Goal: Task Accomplishment & Management: Complete application form

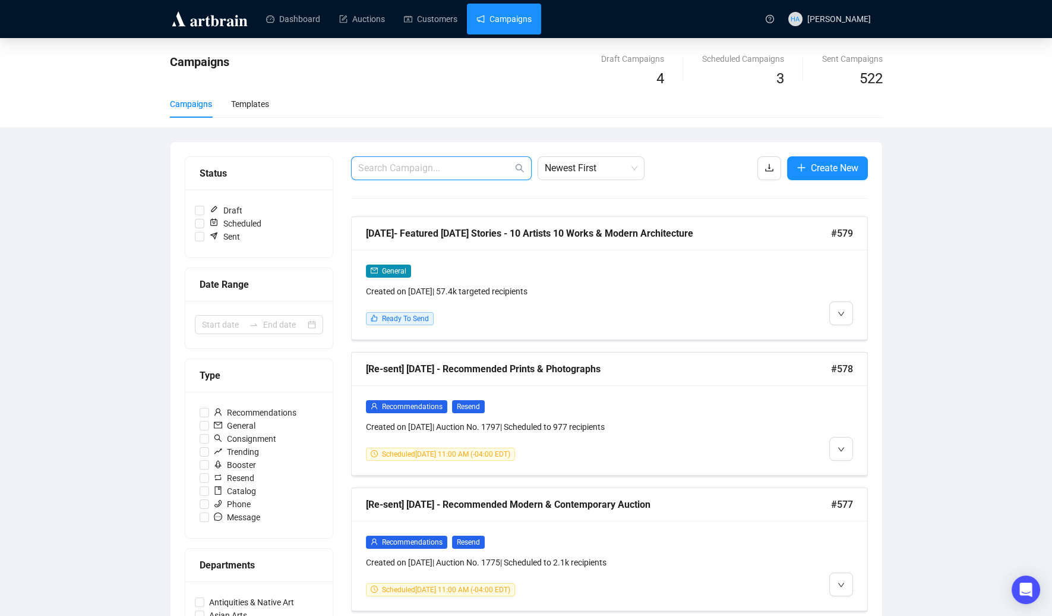
click at [438, 170] on input "text" at bounding box center [435, 168] width 154 height 14
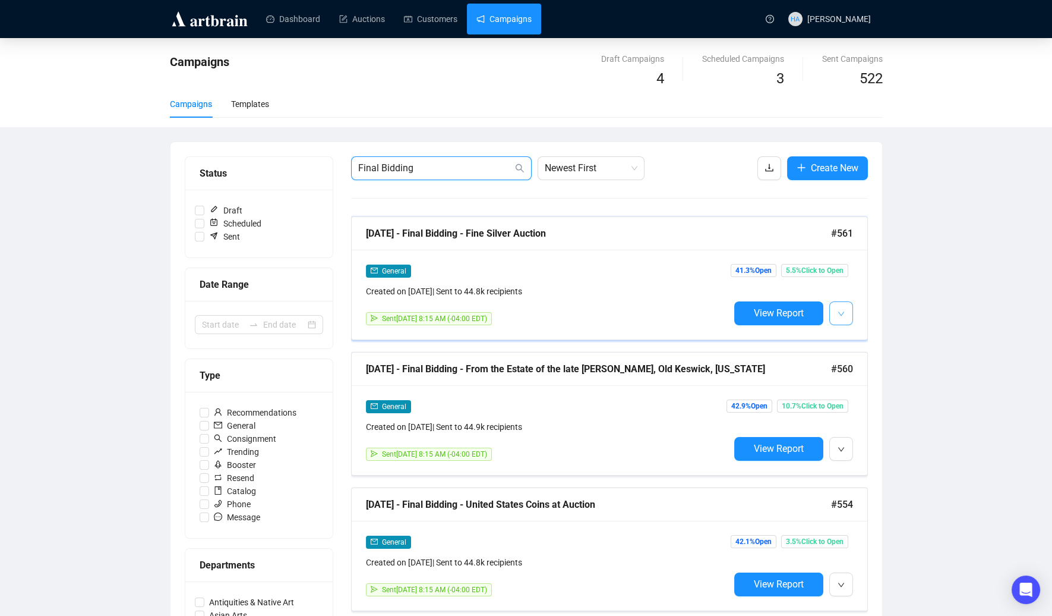
type input "Final Bidding"
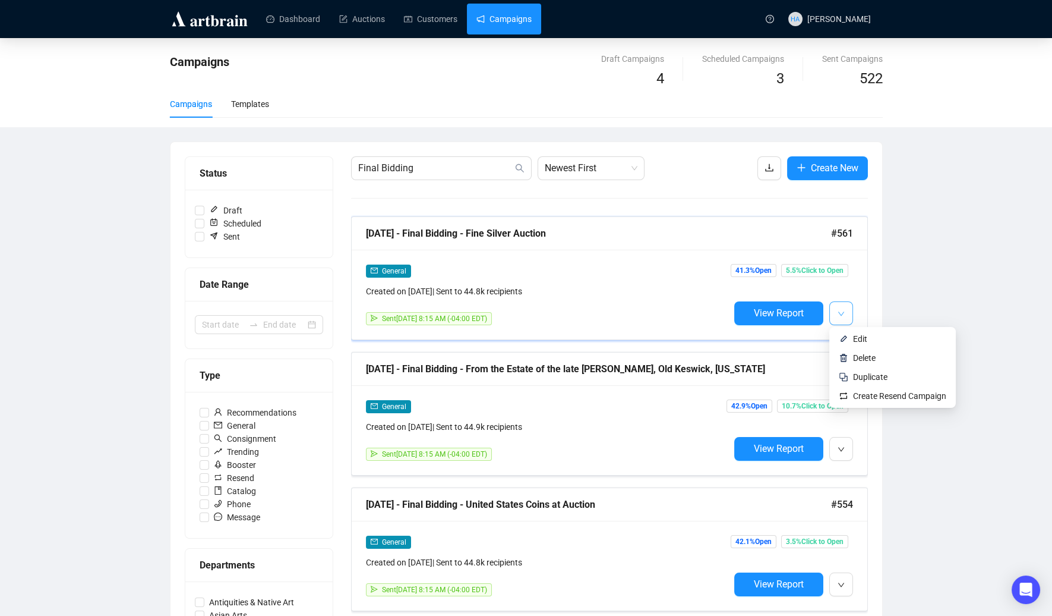
click at [840, 315] on icon "down" at bounding box center [841, 313] width 7 height 7
click at [866, 377] on span "Duplicate" at bounding box center [870, 377] width 34 height 10
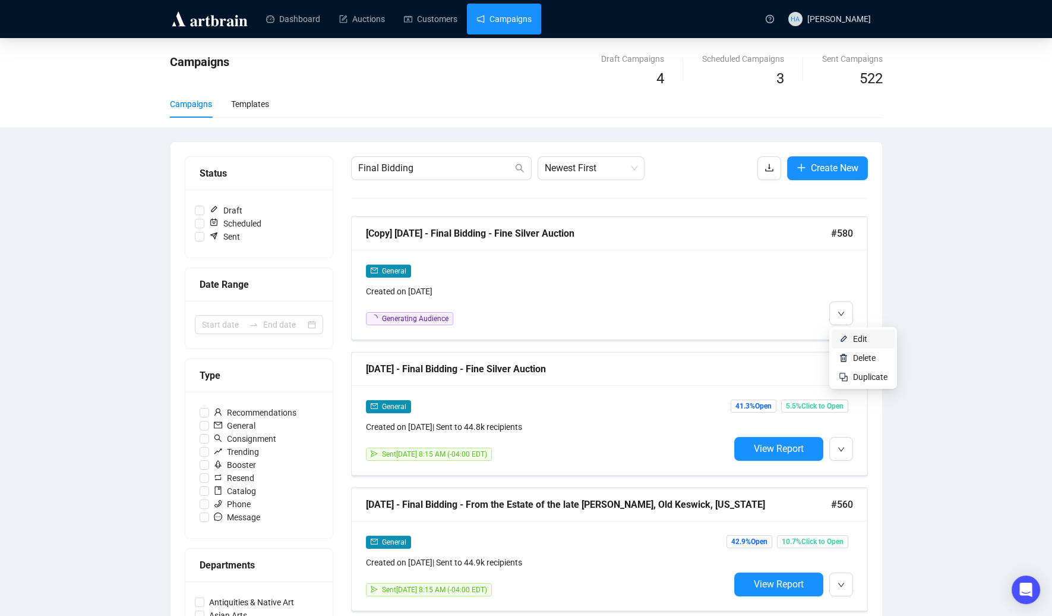
click at [851, 331] on li "Edit" at bounding box center [863, 338] width 63 height 19
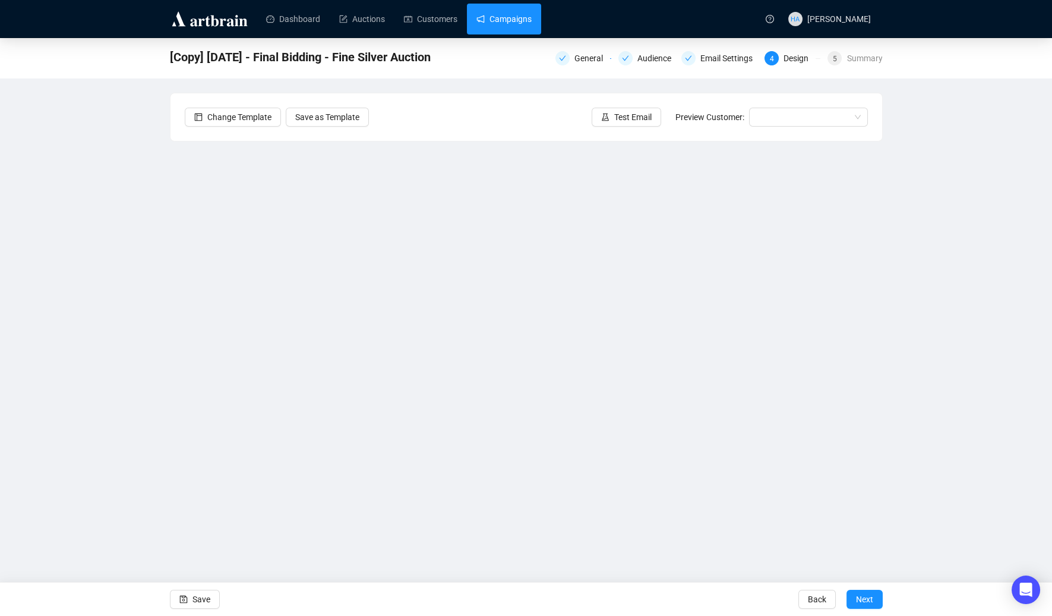
click at [521, 12] on link "Campaigns" at bounding box center [503, 19] width 55 height 31
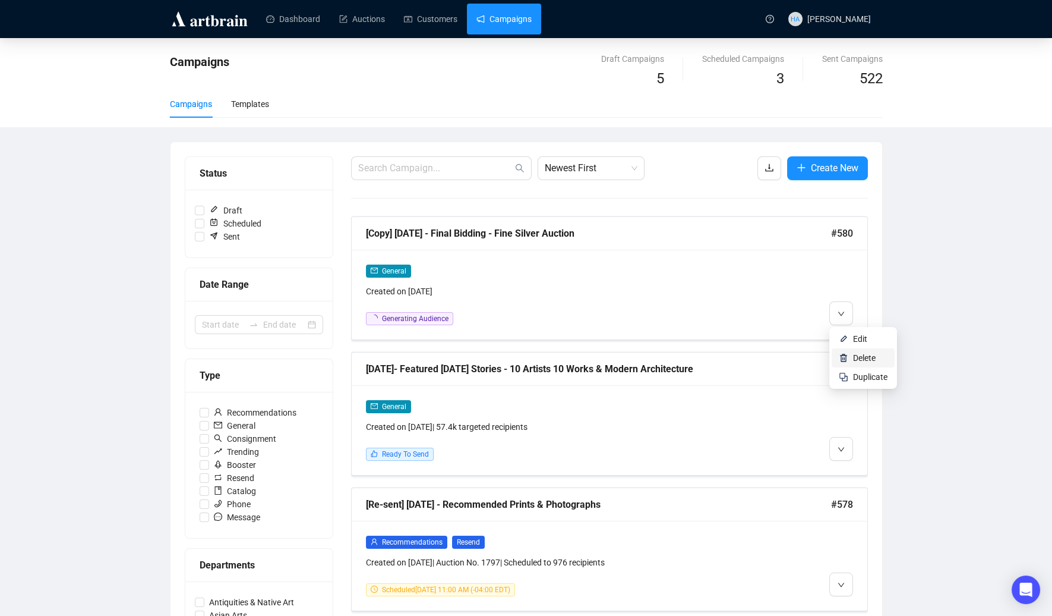
click at [864, 355] on span "Delete" at bounding box center [864, 358] width 23 height 10
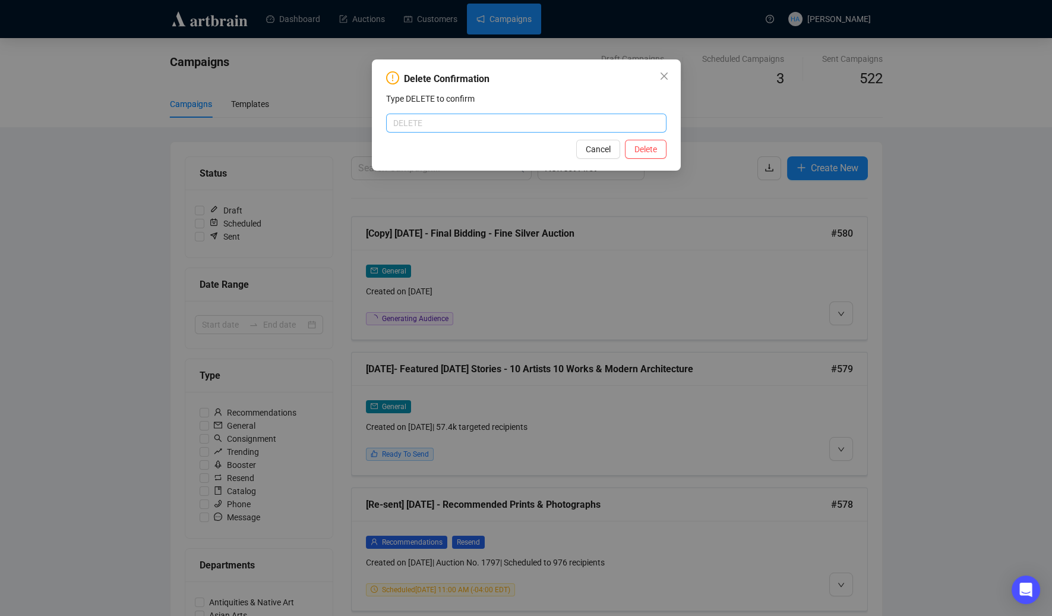
click at [427, 125] on input "text" at bounding box center [526, 122] width 280 height 19
type input "DELETE"
click at [636, 153] on span "Delete" at bounding box center [646, 149] width 23 height 13
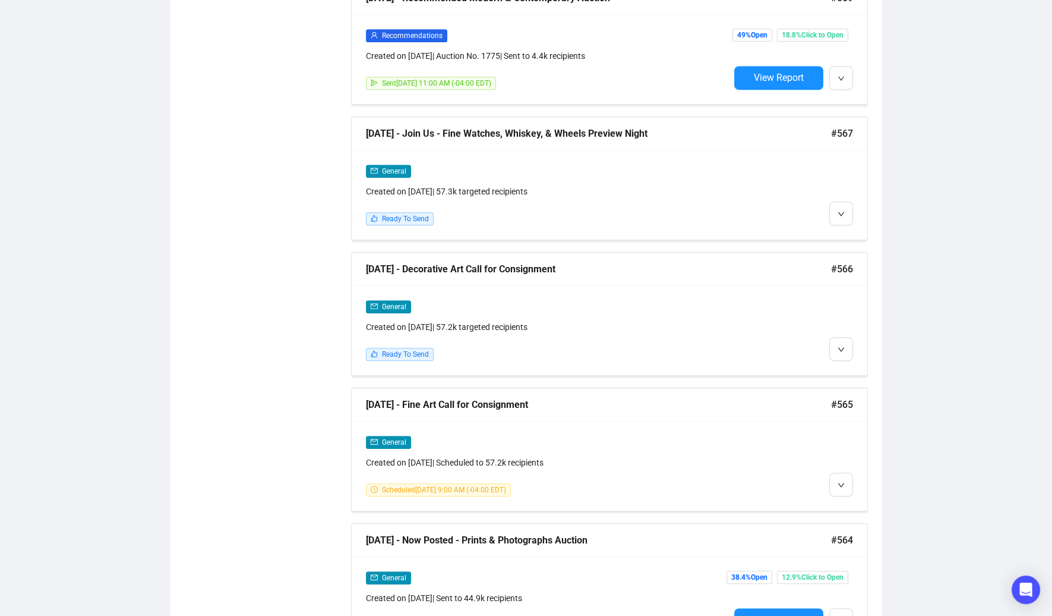
scroll to position [1455, 0]
click at [849, 369] on li "Edit" at bounding box center [863, 369] width 63 height 19
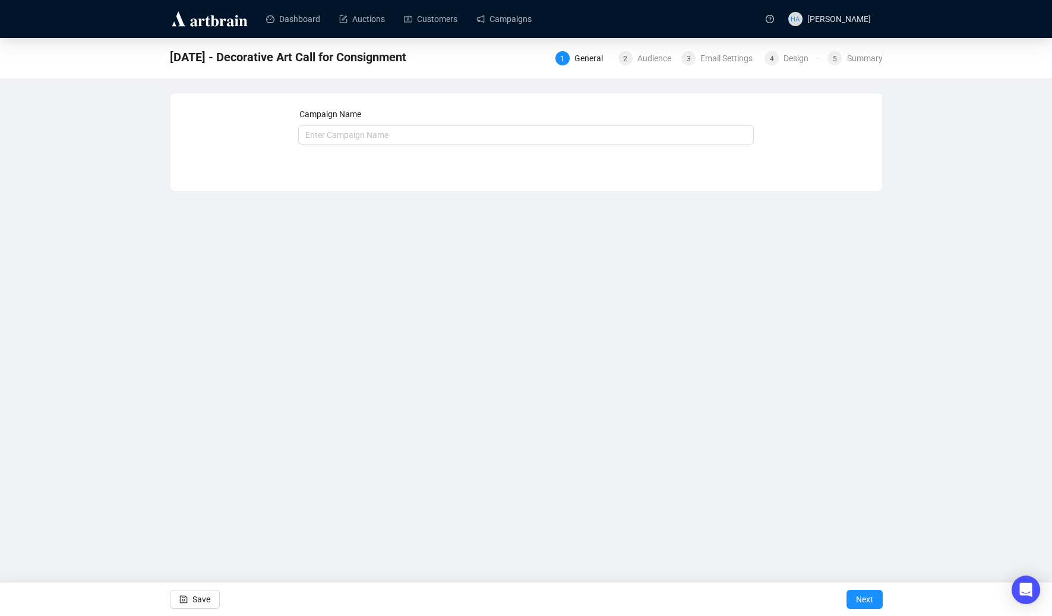
type input "[DATE] - Decorative Art Call for Consignment"
click at [860, 602] on span "Next" at bounding box center [864, 598] width 17 height 33
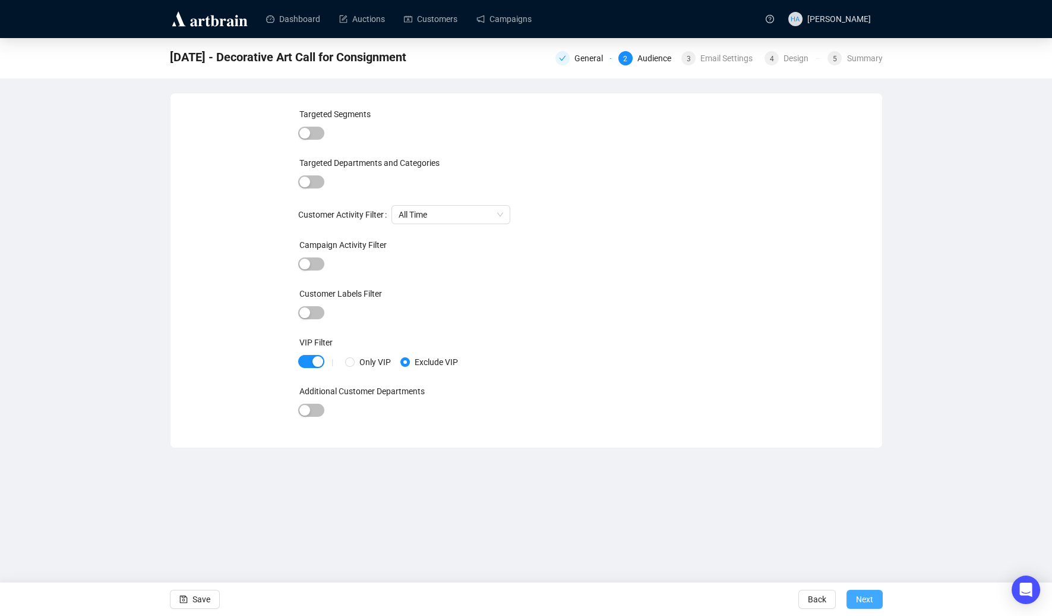
click at [860, 601] on span "Next" at bounding box center [864, 598] width 17 height 33
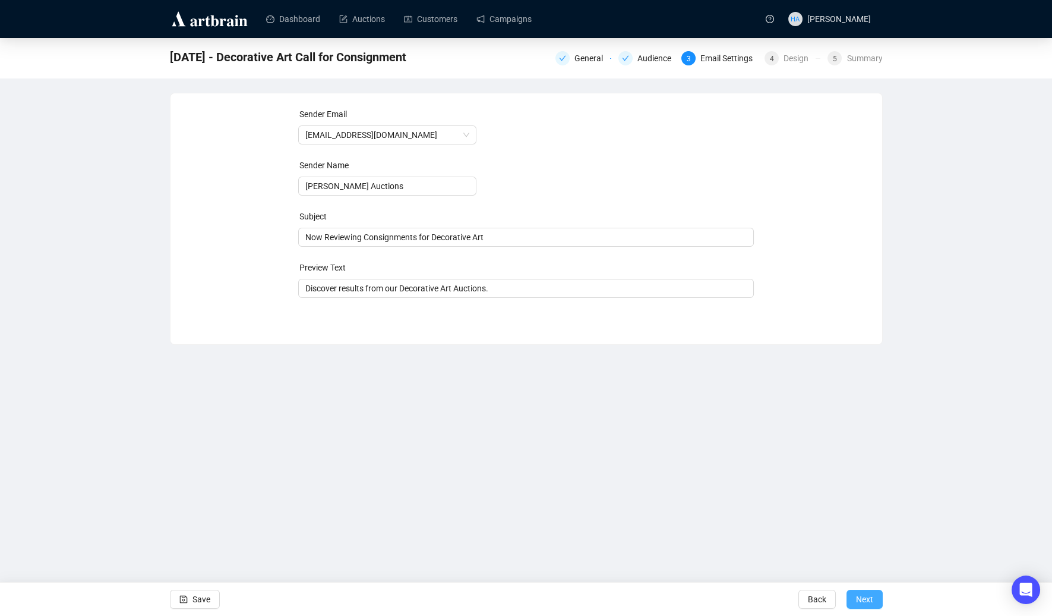
click at [868, 598] on span "Next" at bounding box center [864, 598] width 17 height 33
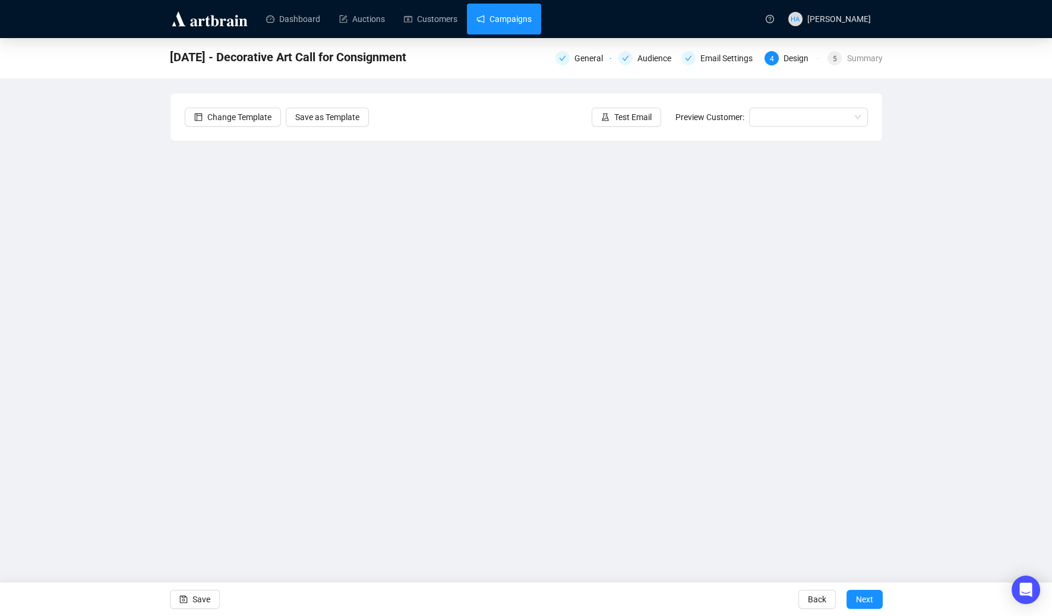
click at [513, 14] on link "Campaigns" at bounding box center [503, 19] width 55 height 31
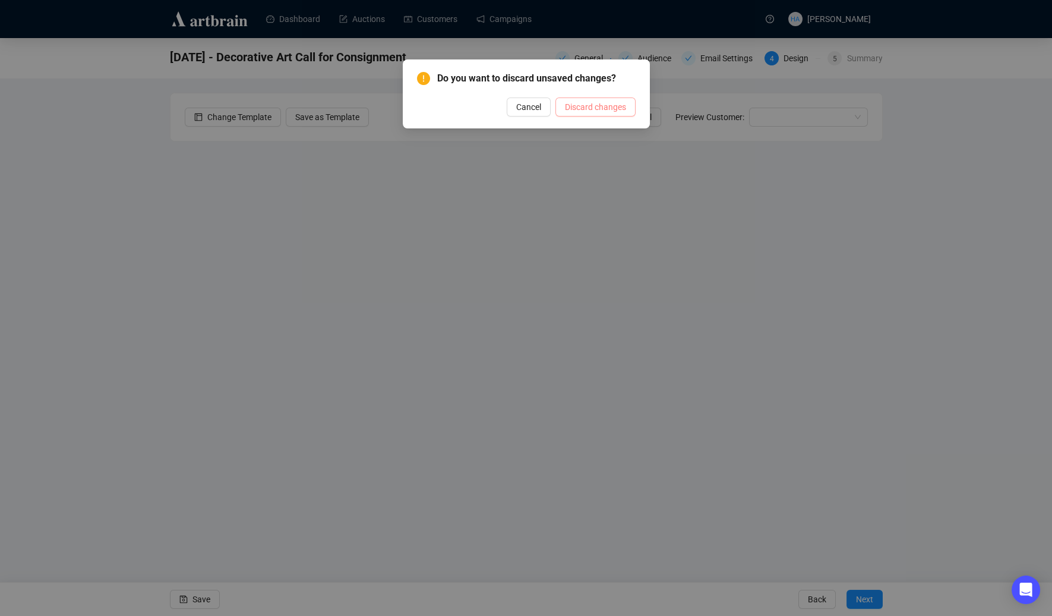
click at [582, 107] on span "Discard changes" at bounding box center [595, 106] width 61 height 13
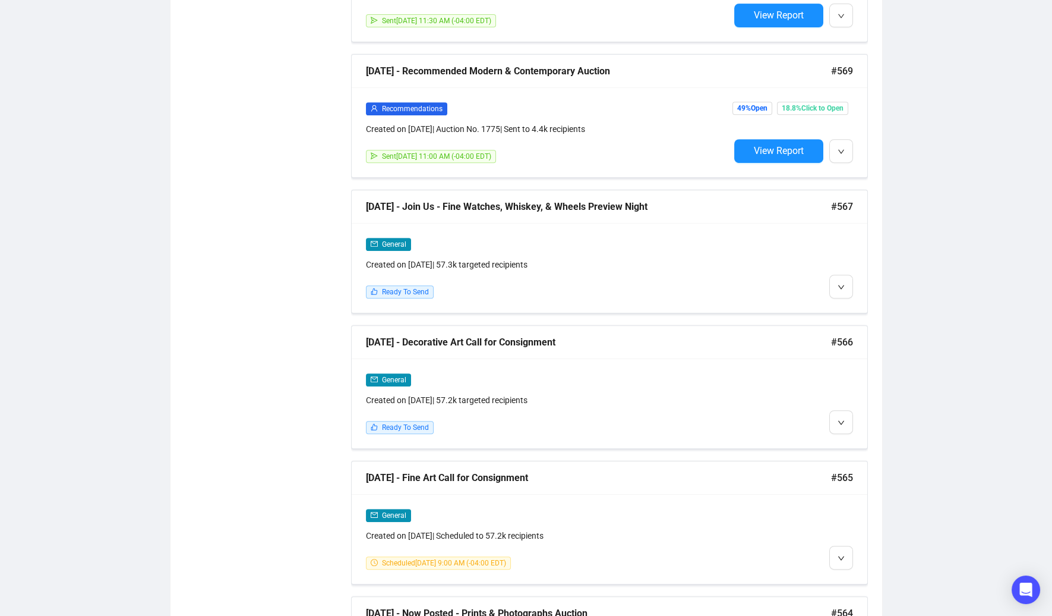
scroll to position [1389, 0]
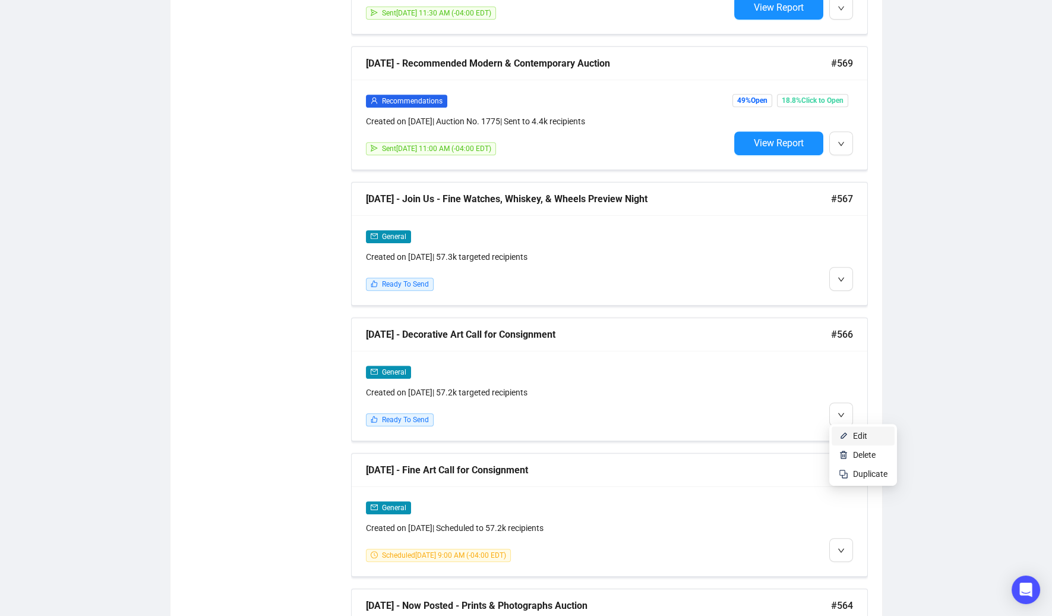
click at [859, 435] on span "Edit" at bounding box center [860, 436] width 14 height 10
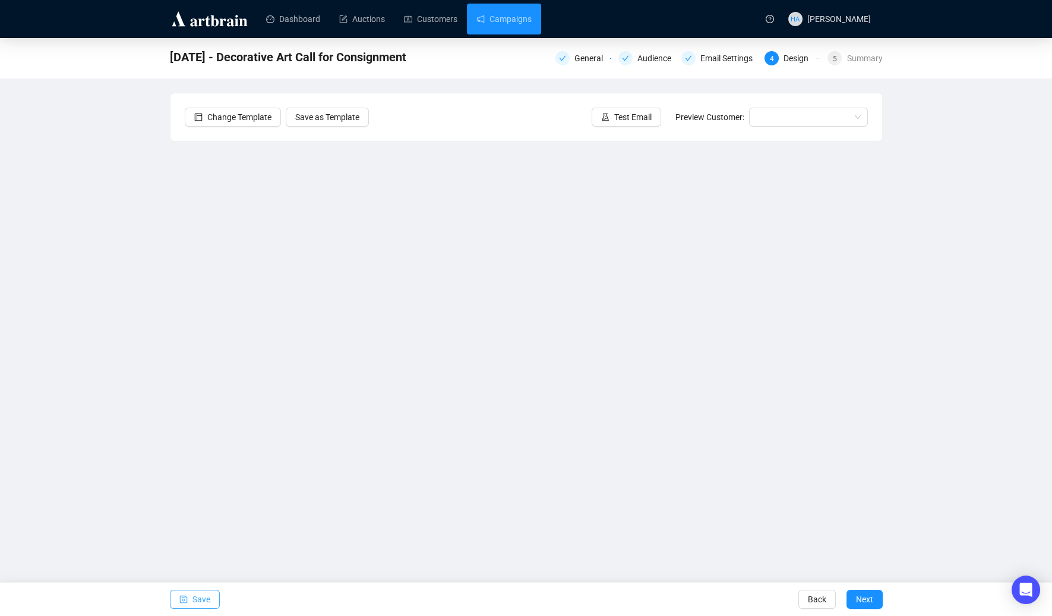
click at [204, 598] on span "Save" at bounding box center [202, 598] width 18 height 33
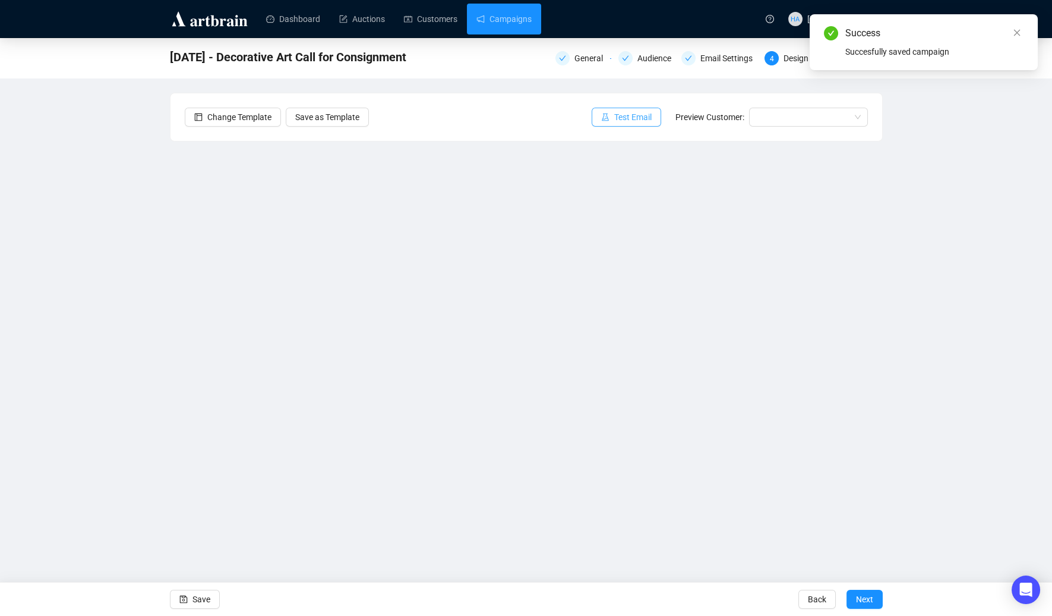
click at [633, 117] on span "Test Email" at bounding box center [632, 117] width 37 height 13
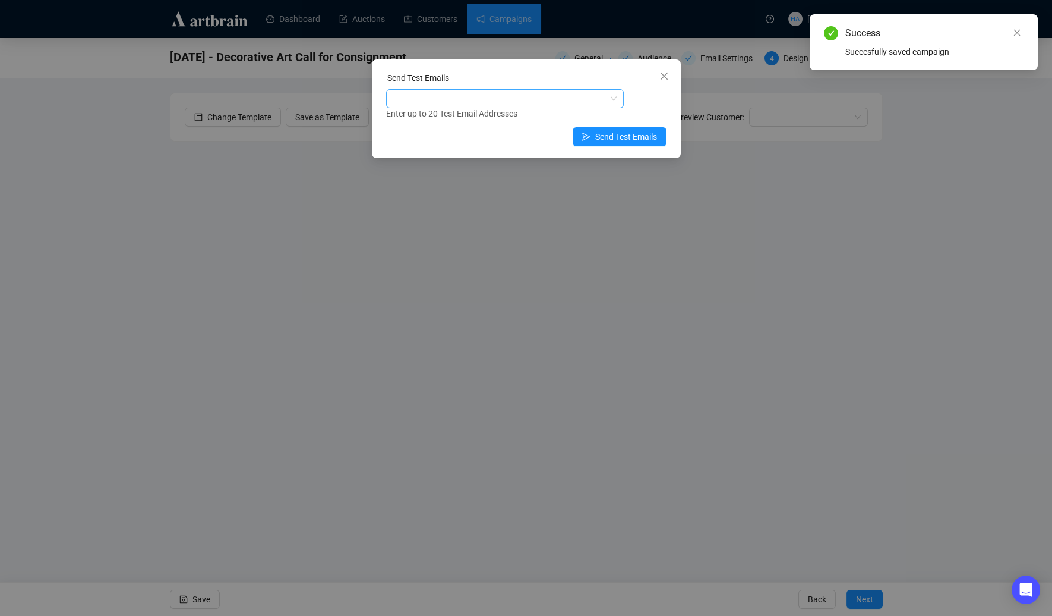
click at [476, 100] on div at bounding box center [499, 98] width 220 height 17
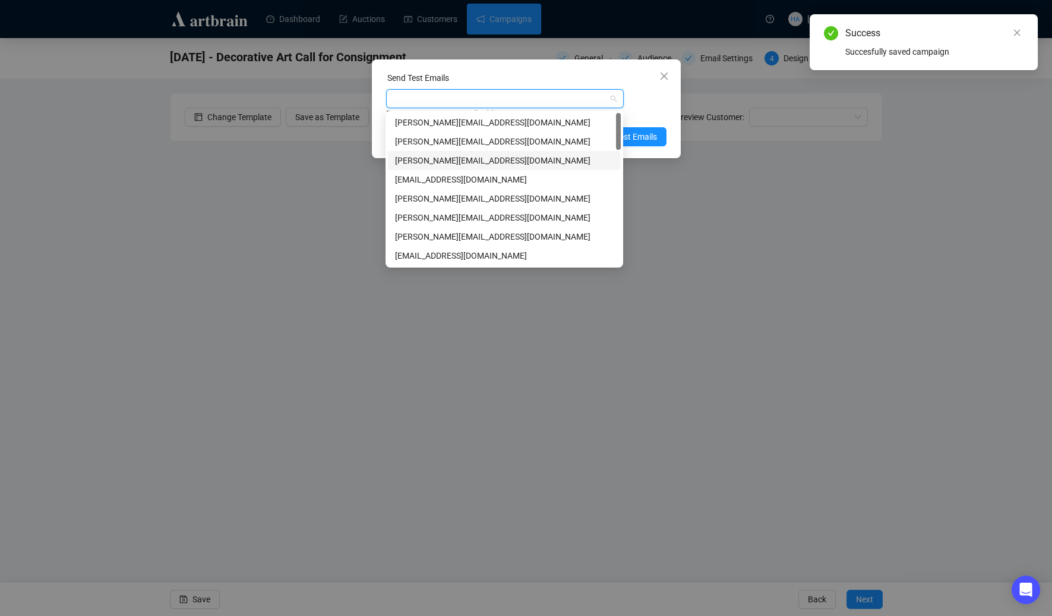
click at [429, 160] on div "[PERSON_NAME][EMAIL_ADDRESS][DOMAIN_NAME]" at bounding box center [504, 160] width 219 height 13
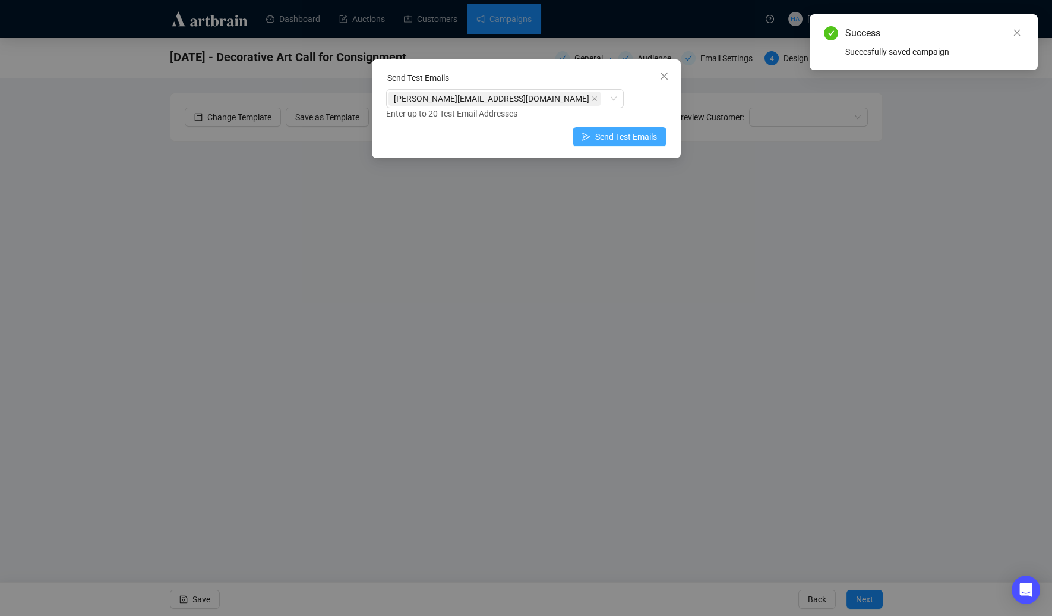
click at [638, 138] on span "Send Test Emails" at bounding box center [626, 136] width 62 height 13
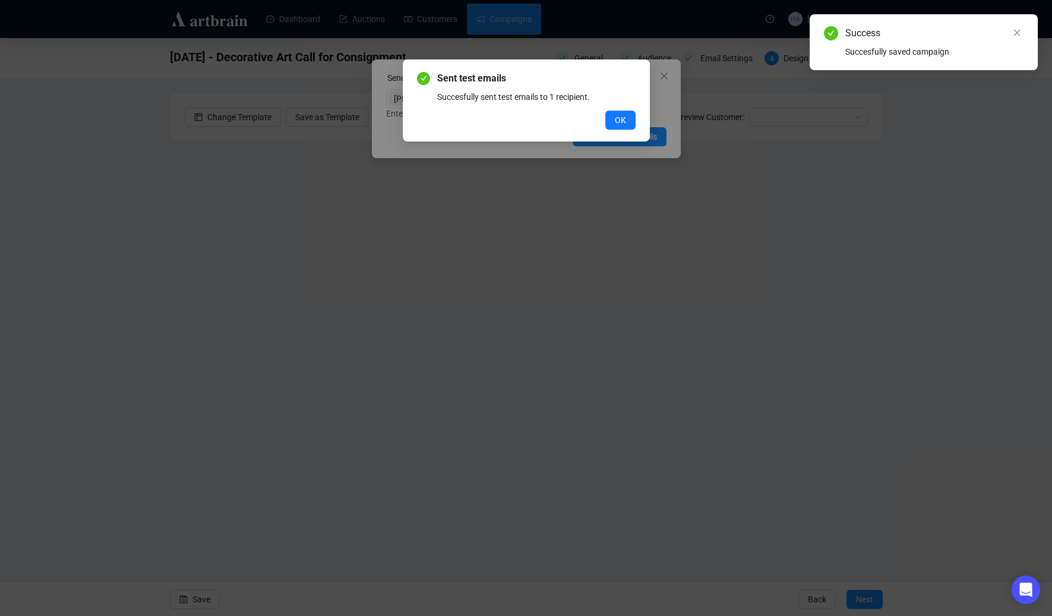
click at [623, 116] on span "OK" at bounding box center [620, 119] width 11 height 13
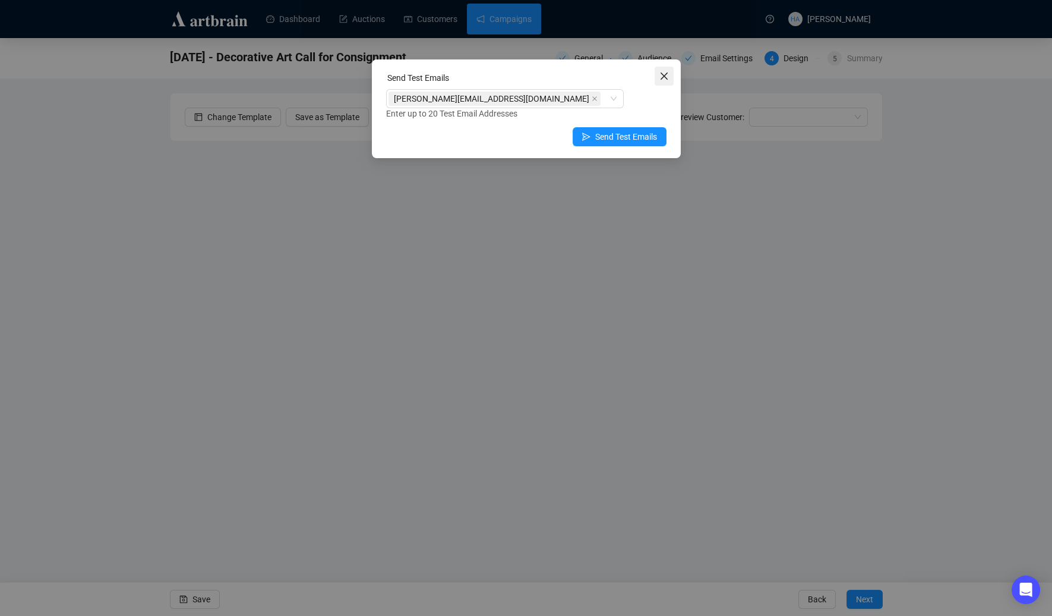
click at [661, 78] on icon "close" at bounding box center [663, 75] width 7 height 7
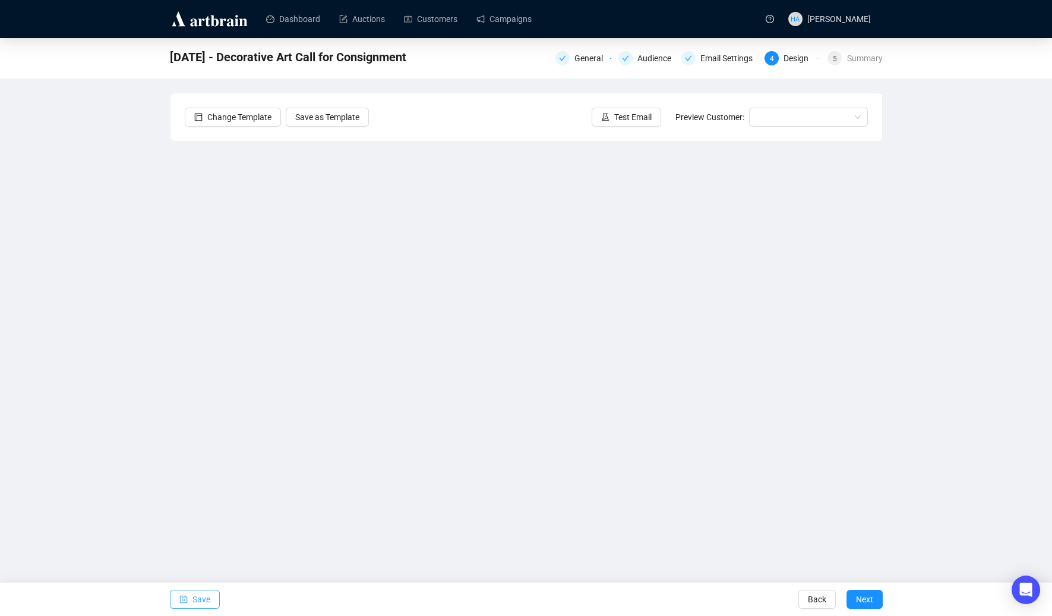
click at [205, 599] on span "Save" at bounding box center [202, 598] width 18 height 33
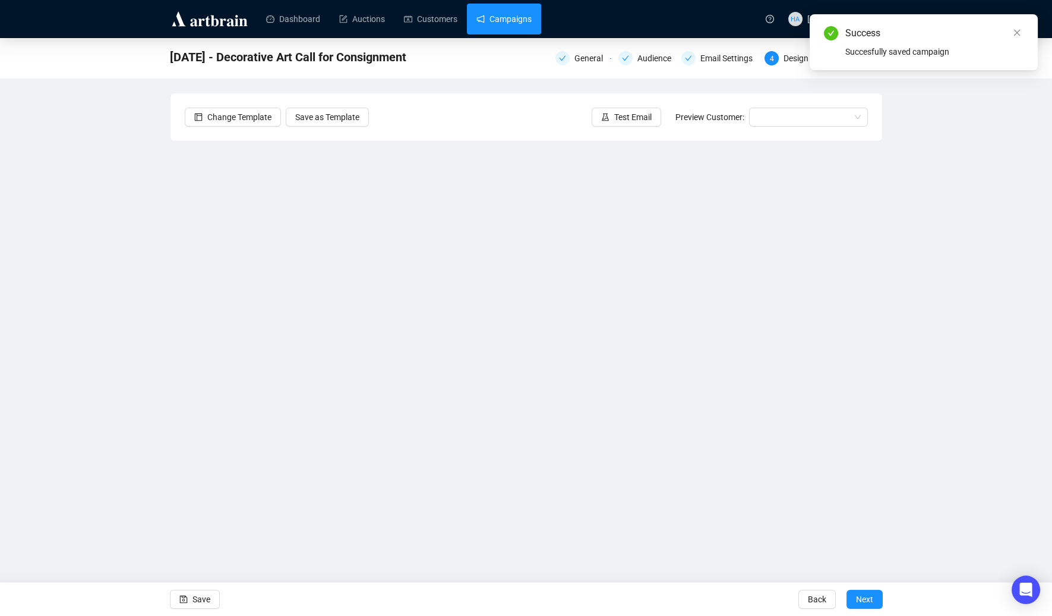
click at [514, 18] on link "Campaigns" at bounding box center [503, 19] width 55 height 31
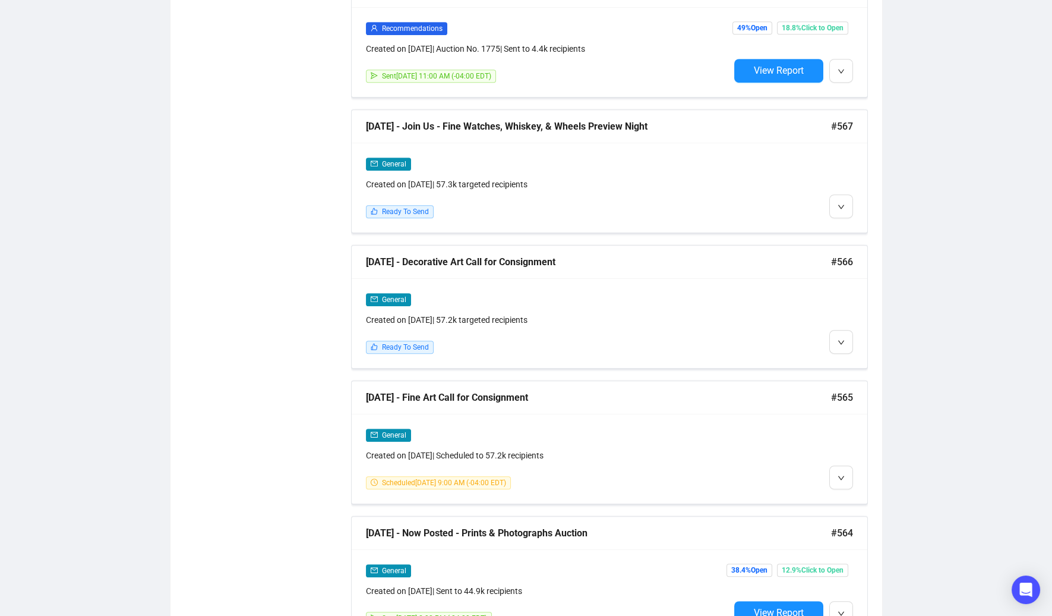
scroll to position [1470, 0]
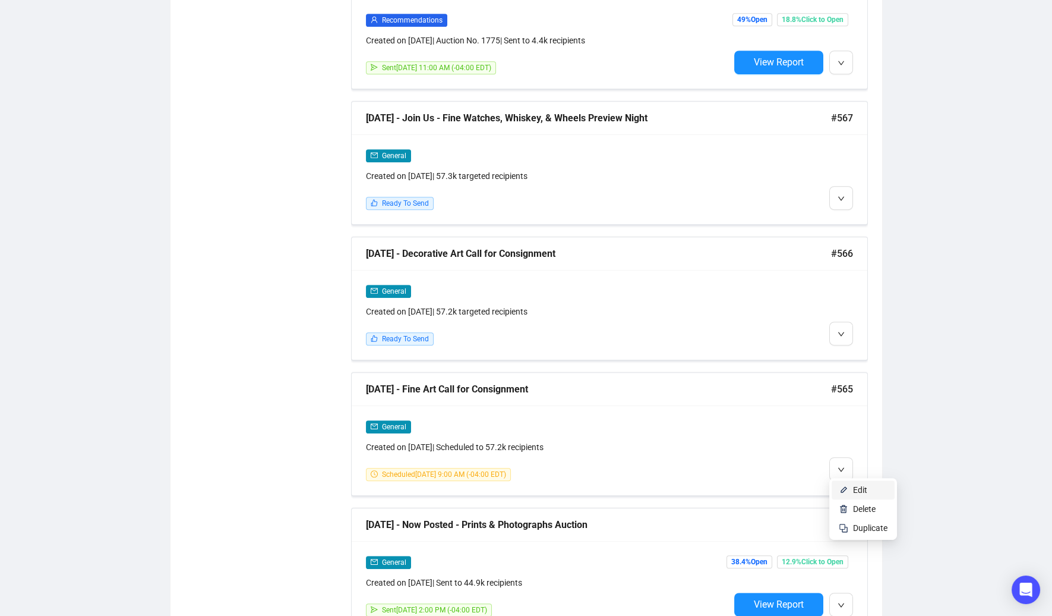
click at [863, 490] on span "Edit" at bounding box center [860, 490] width 14 height 10
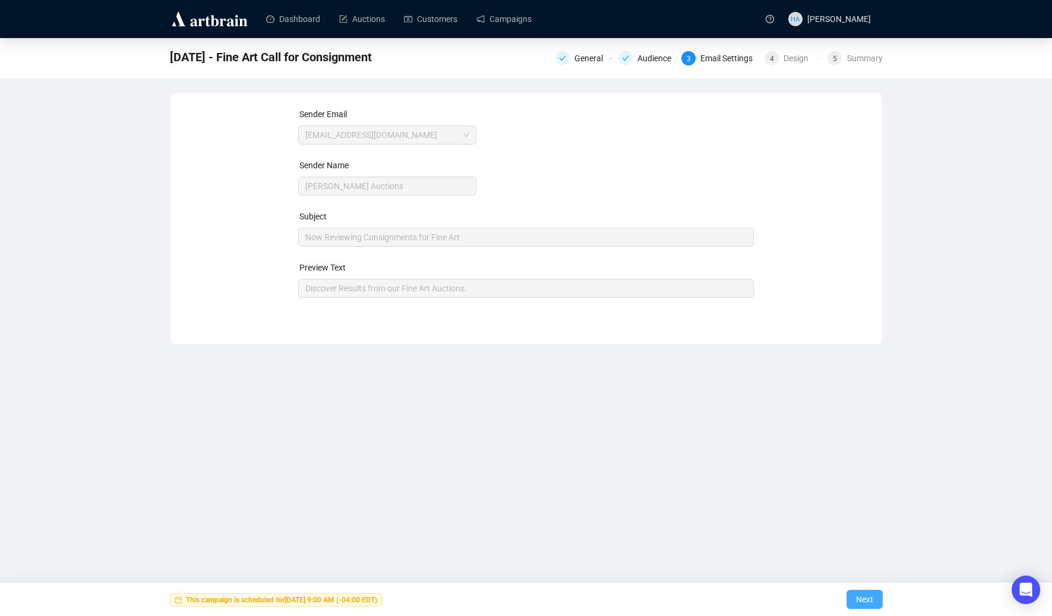
click at [864, 599] on span "Next" at bounding box center [864, 598] width 17 height 33
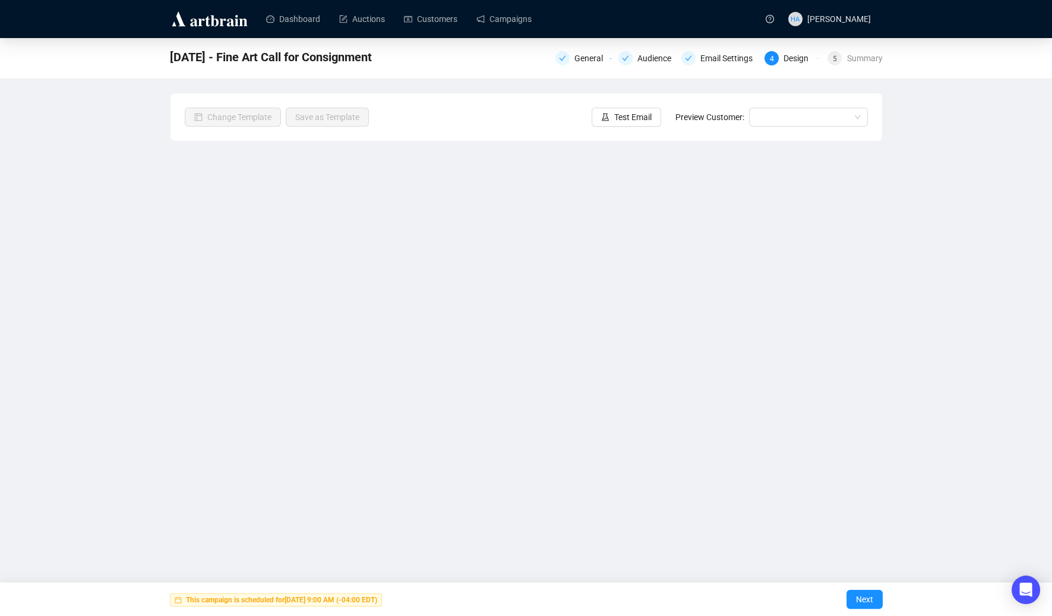
click at [865, 599] on span "Next" at bounding box center [864, 598] width 17 height 33
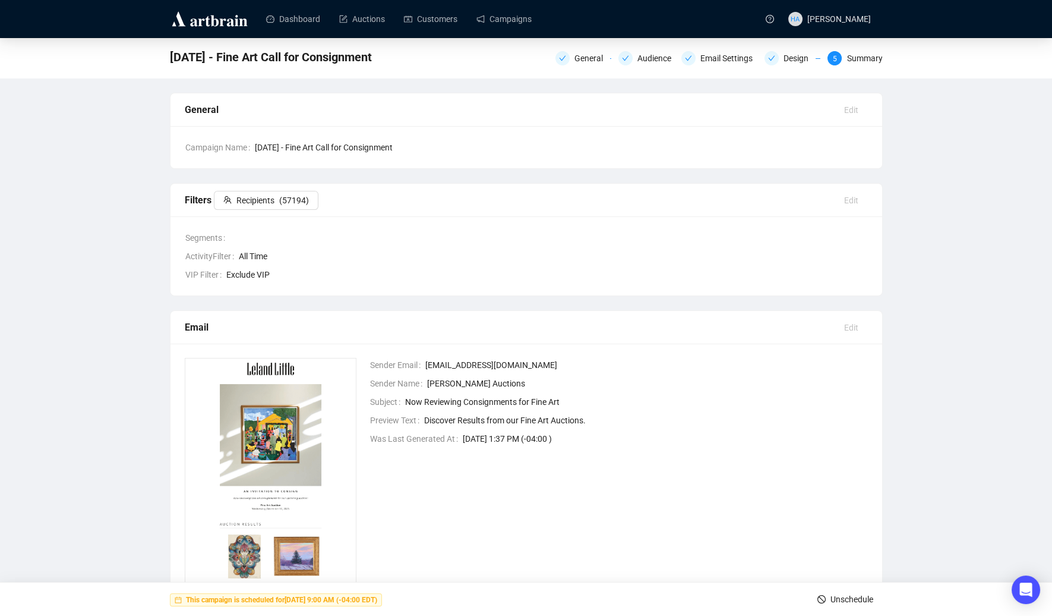
click at [847, 598] on span "Unschedule" at bounding box center [852, 598] width 43 height 33
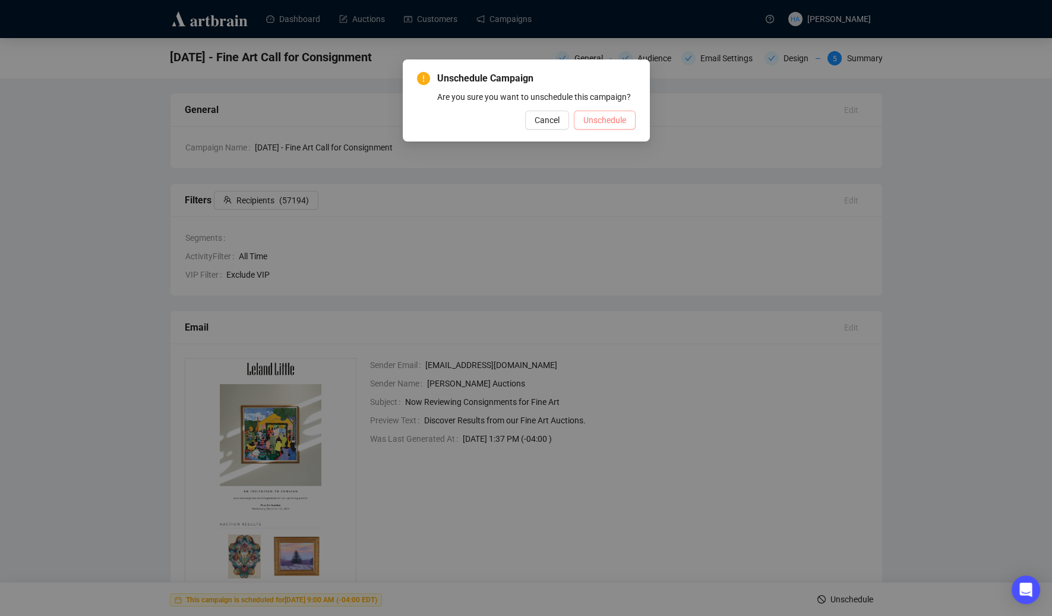
click at [619, 127] on span "Unschedule" at bounding box center [604, 119] width 43 height 13
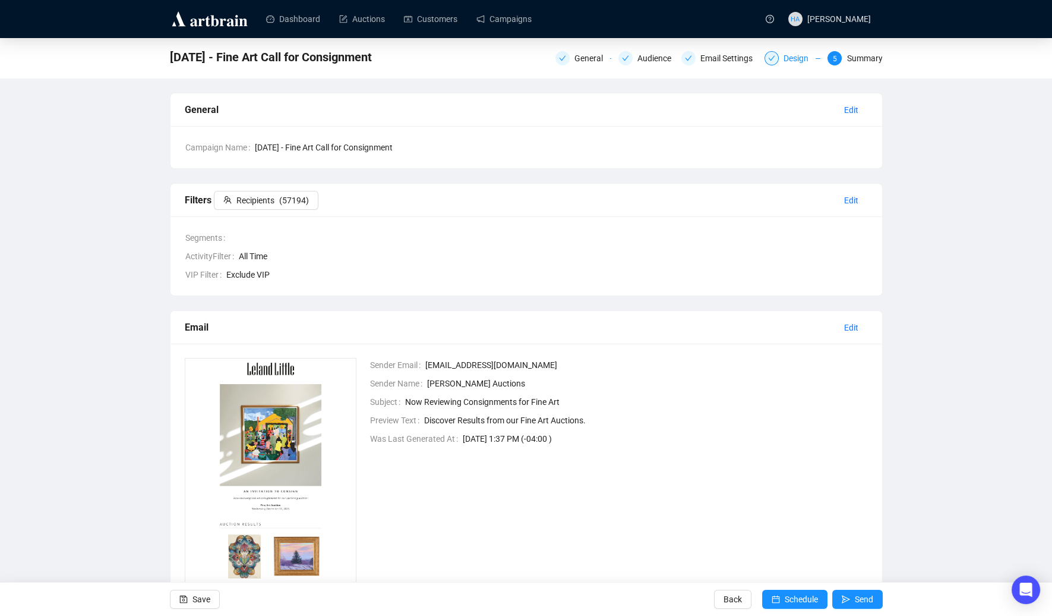
click at [788, 59] on div "Design" at bounding box center [800, 58] width 32 height 14
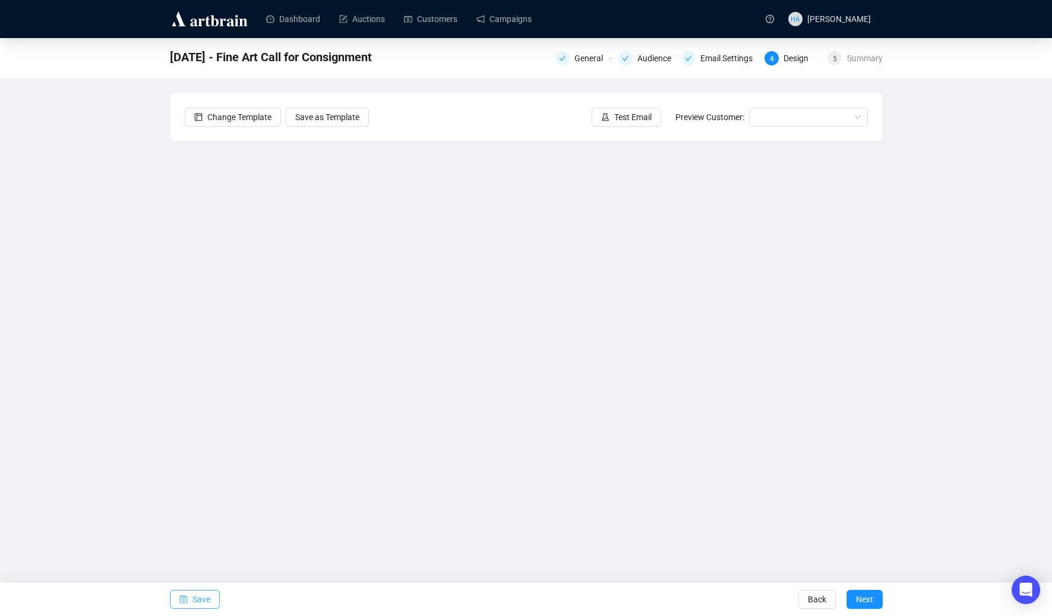
click at [206, 599] on span "Save" at bounding box center [202, 598] width 18 height 33
click at [632, 115] on span "Test Email" at bounding box center [632, 117] width 37 height 13
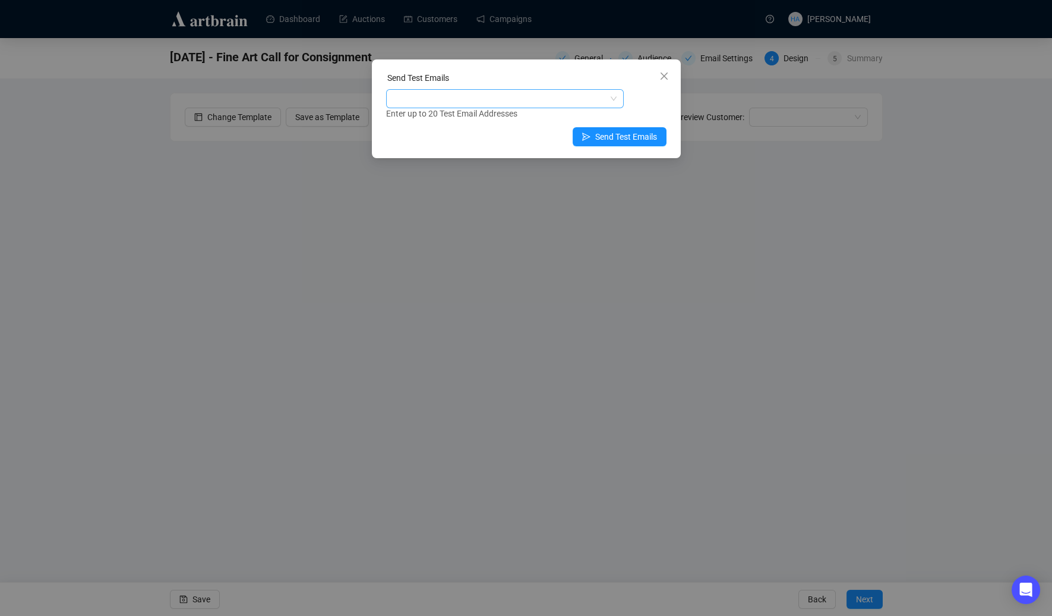
click at [473, 94] on div at bounding box center [499, 98] width 220 height 17
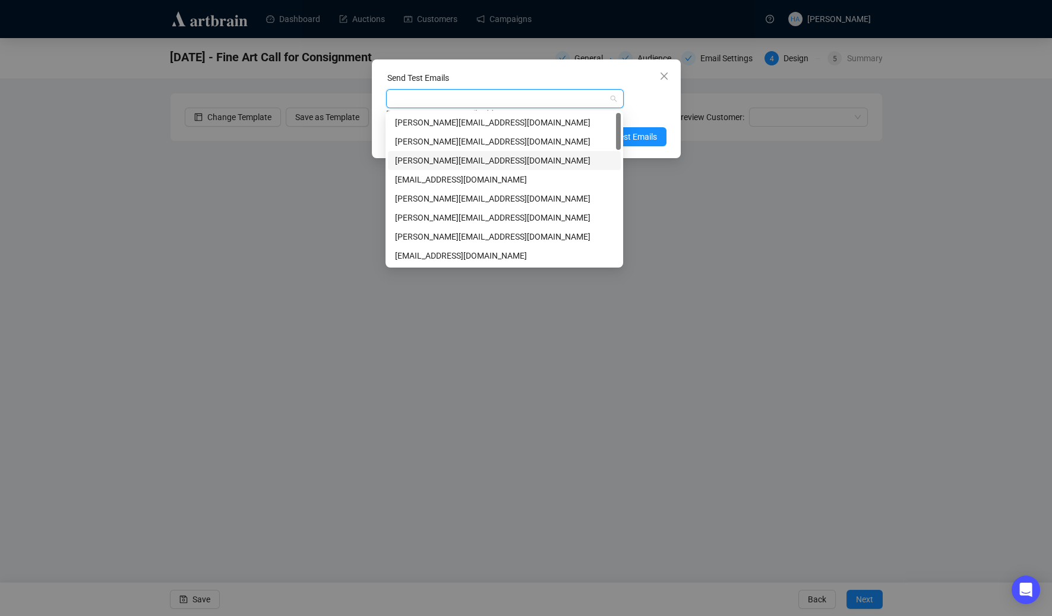
click at [434, 160] on div "[PERSON_NAME][EMAIL_ADDRESS][DOMAIN_NAME]" at bounding box center [504, 160] width 219 height 13
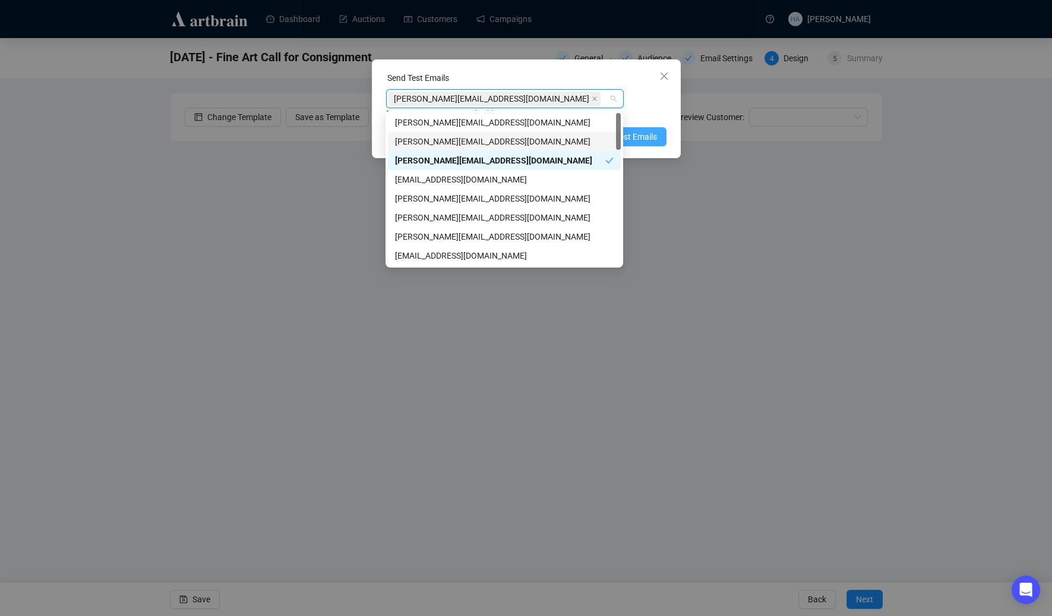
click at [634, 140] on span "Send Test Emails" at bounding box center [626, 136] width 62 height 13
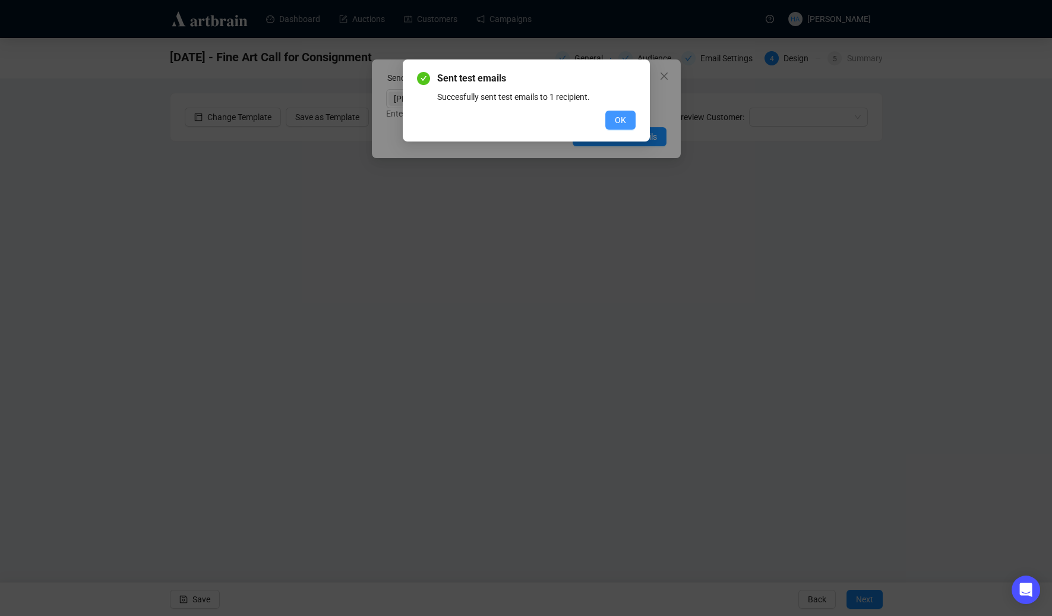
click at [619, 118] on span "OK" at bounding box center [620, 119] width 11 height 13
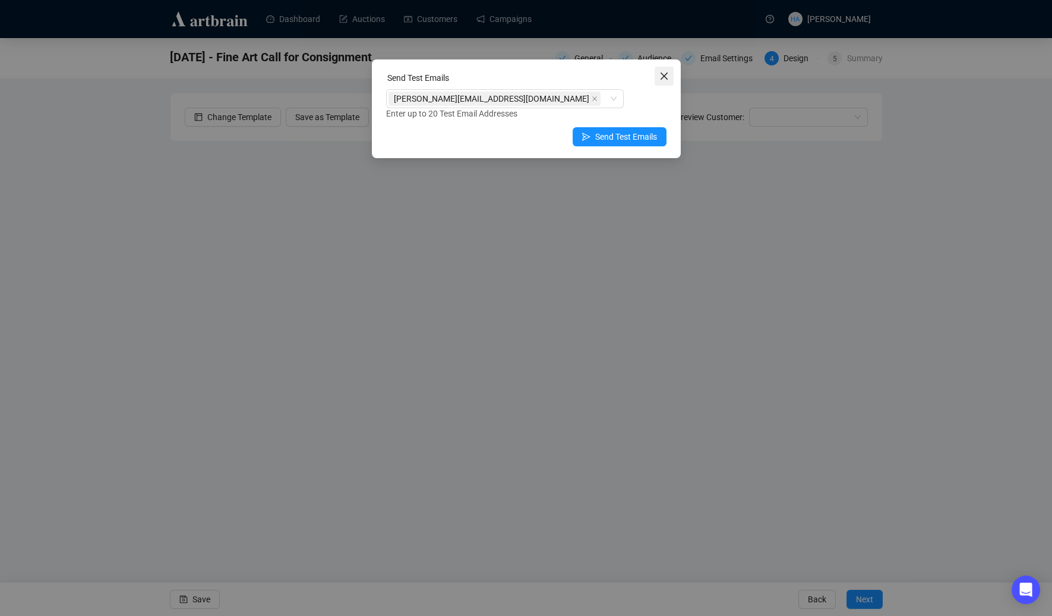
click at [664, 75] on icon "close" at bounding box center [663, 75] width 7 height 7
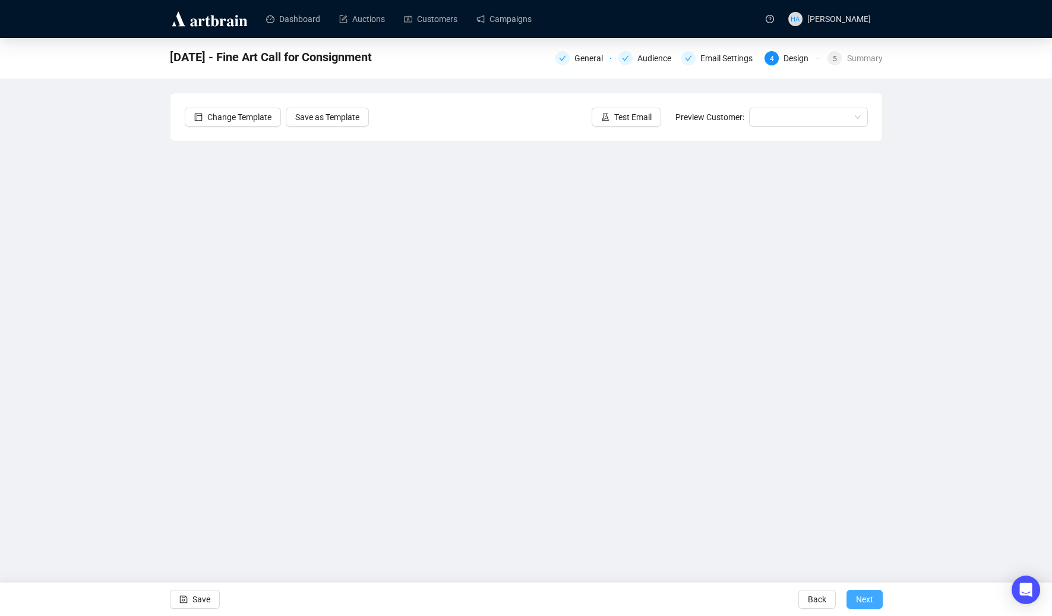
click at [859, 597] on span "Next" at bounding box center [864, 598] width 17 height 33
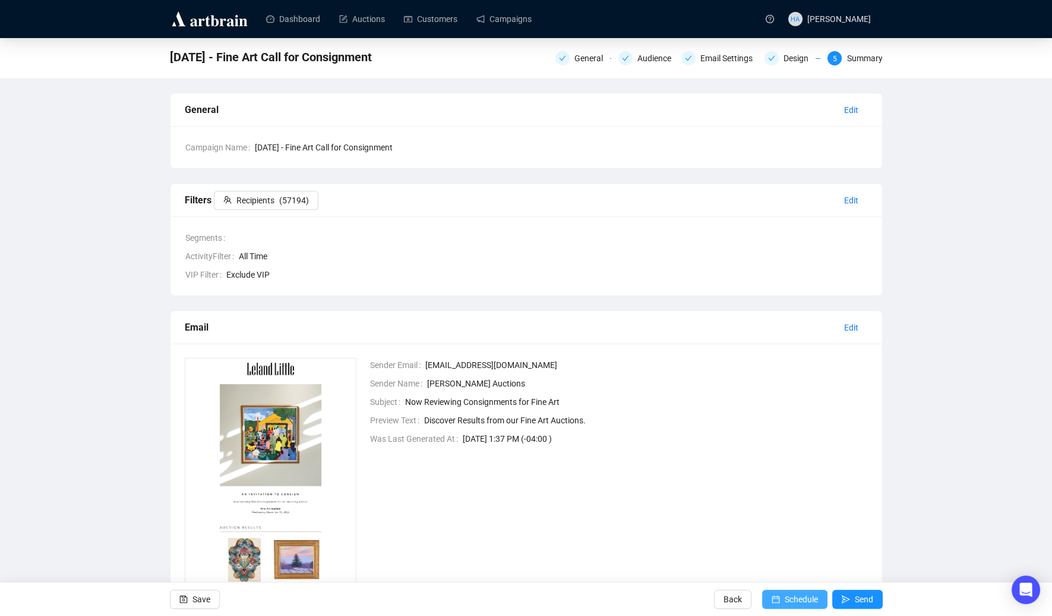
click at [795, 597] on span "Schedule" at bounding box center [801, 598] width 33 height 33
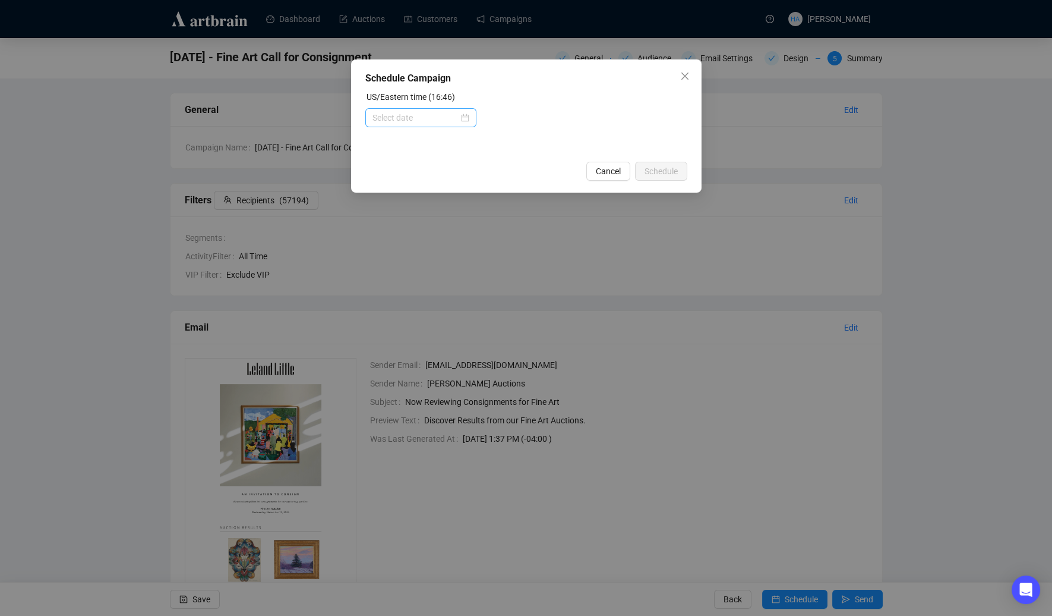
click at [460, 112] on div at bounding box center [420, 117] width 111 height 19
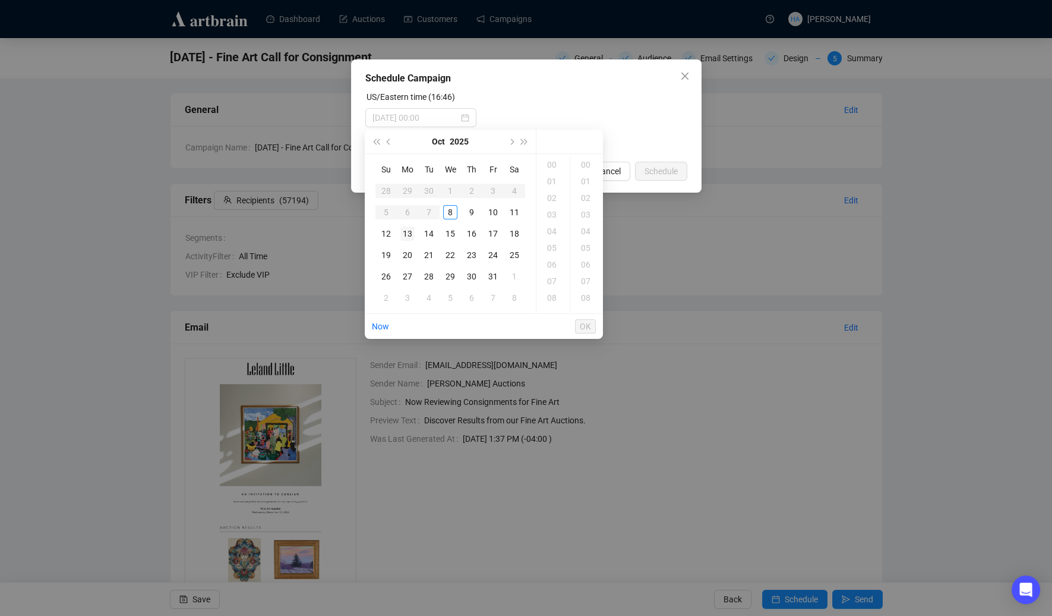
click at [406, 229] on div "13" at bounding box center [407, 233] width 14 height 14
click at [553, 277] on div "09" at bounding box center [553, 279] width 29 height 17
type input "[DATE] 09:00"
click at [585, 327] on span "OK" at bounding box center [585, 326] width 11 height 23
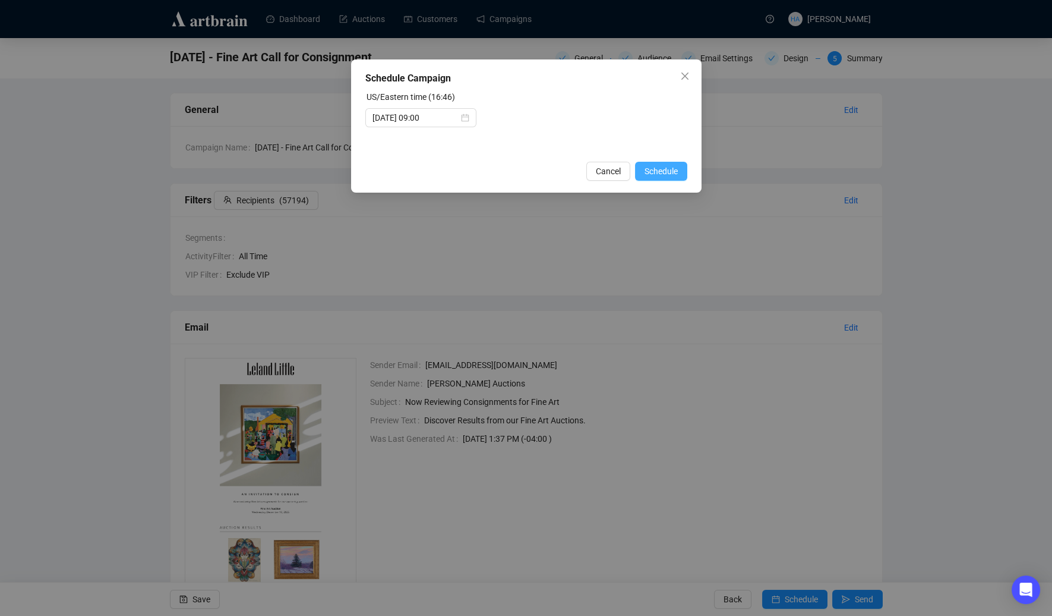
click at [660, 176] on span "Schedule" at bounding box center [661, 171] width 33 height 13
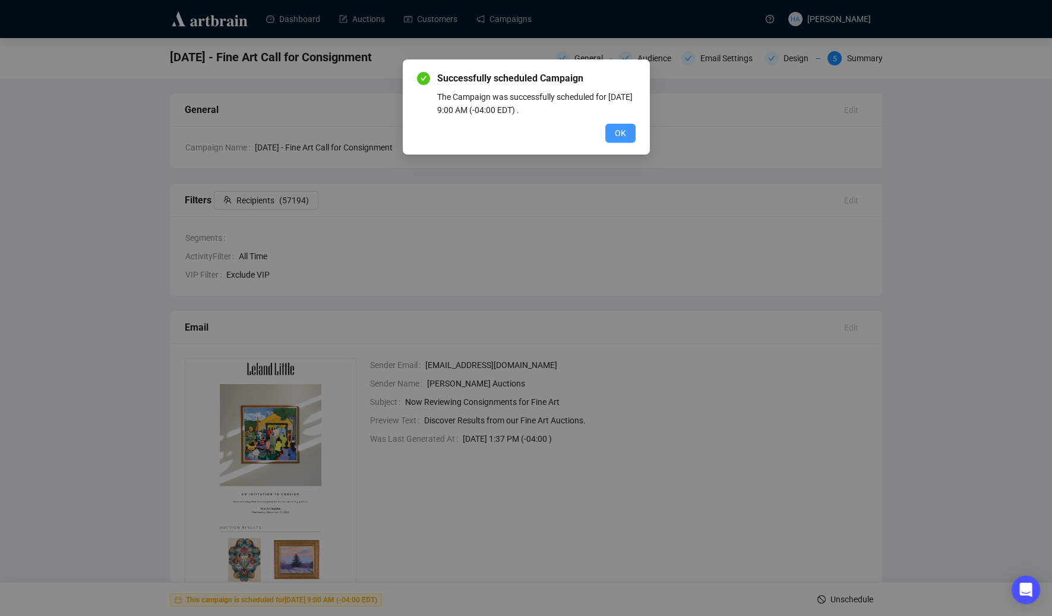
click at [619, 132] on span "OK" at bounding box center [620, 133] width 11 height 13
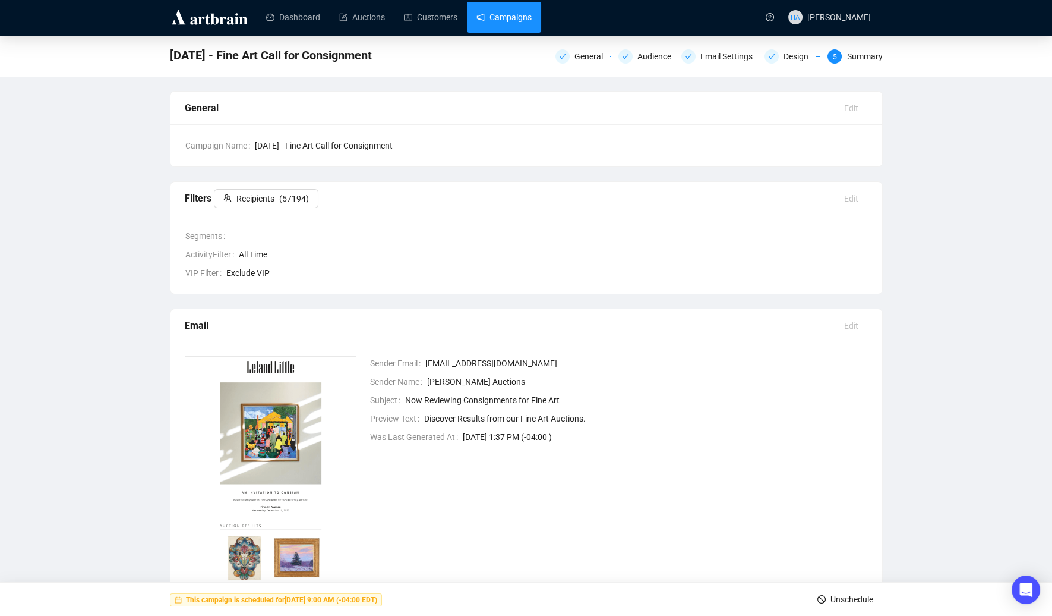
scroll to position [4, 0]
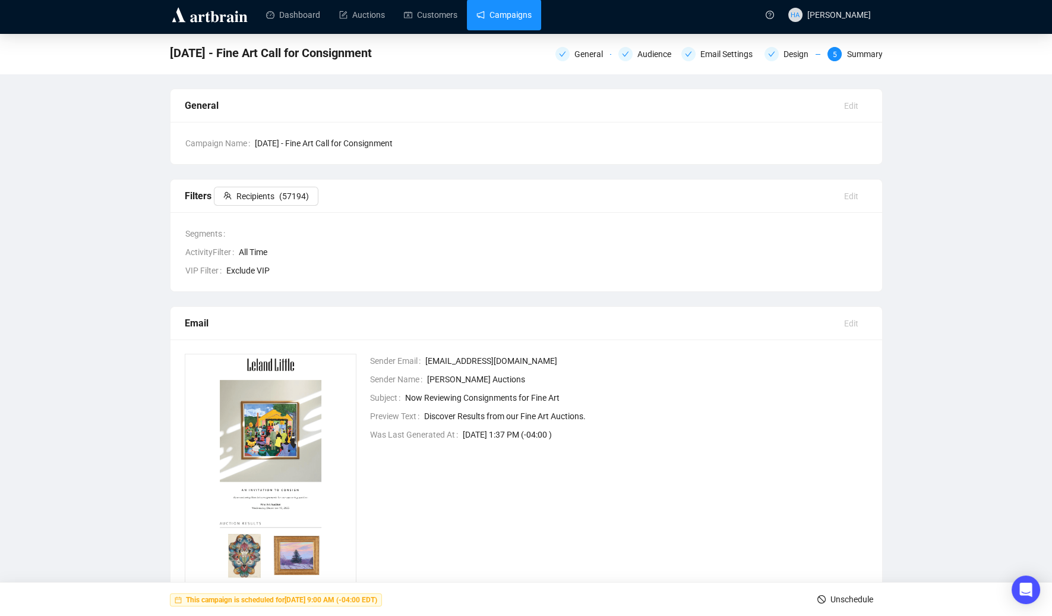
click at [524, 18] on link "Campaigns" at bounding box center [503, 14] width 55 height 31
